Goal: Transaction & Acquisition: Purchase product/service

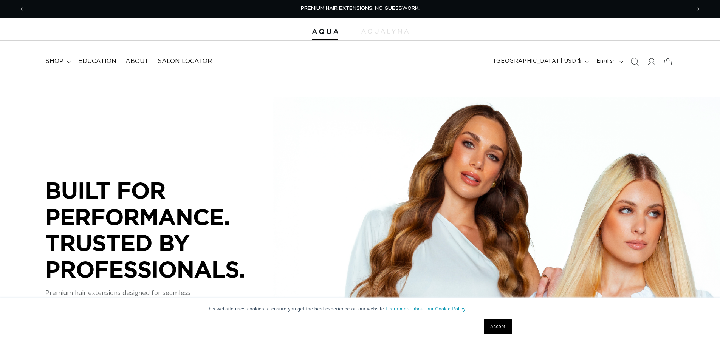
click at [634, 60] on icon "Search" at bounding box center [634, 61] width 8 height 8
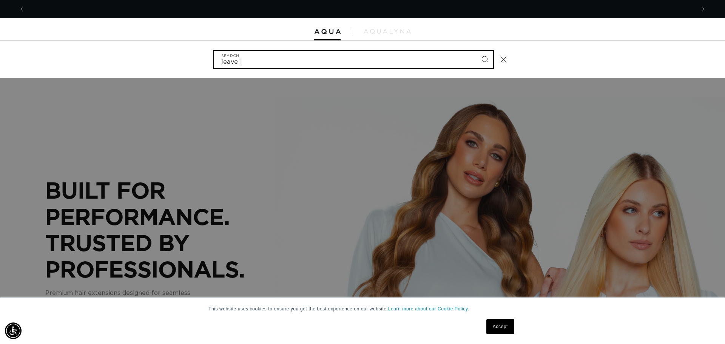
scroll to position [0, 672]
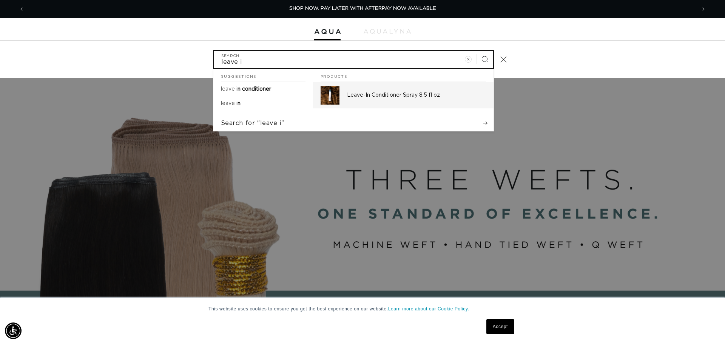
type input "leave i"
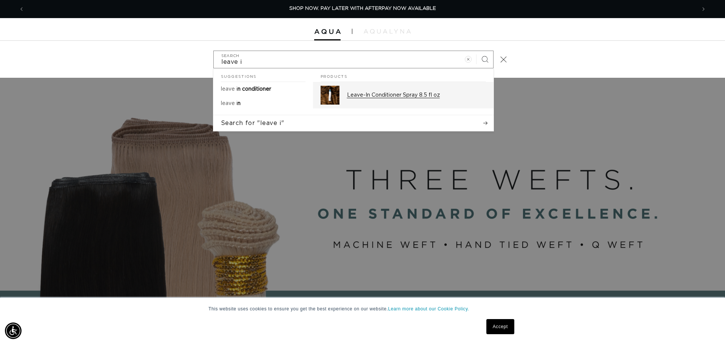
click at [370, 91] on div "Leave-In Conditioner Spray 8.5 fl oz" at bounding box center [416, 95] width 139 height 19
